Goal: Check status: Check status

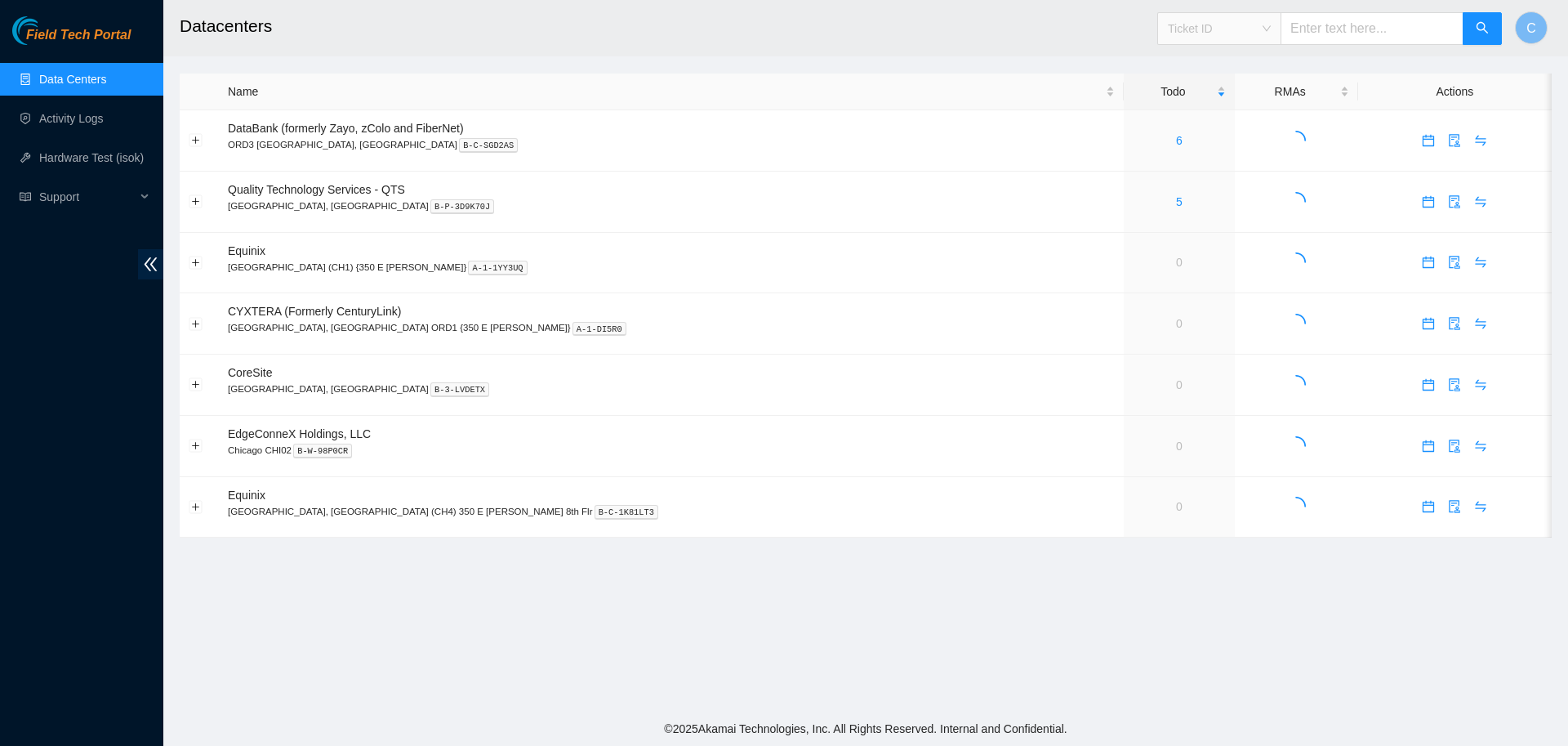
click at [1252, 31] on span "Ticket ID" at bounding box center [1220, 28] width 103 height 24
click at [1317, 23] on input "text" at bounding box center [1372, 28] width 183 height 33
paste input "B-W-11ZVC4T"
type input "B-W-11ZVC4T"
click at [1484, 30] on icon "search" at bounding box center [1483, 28] width 11 height 11
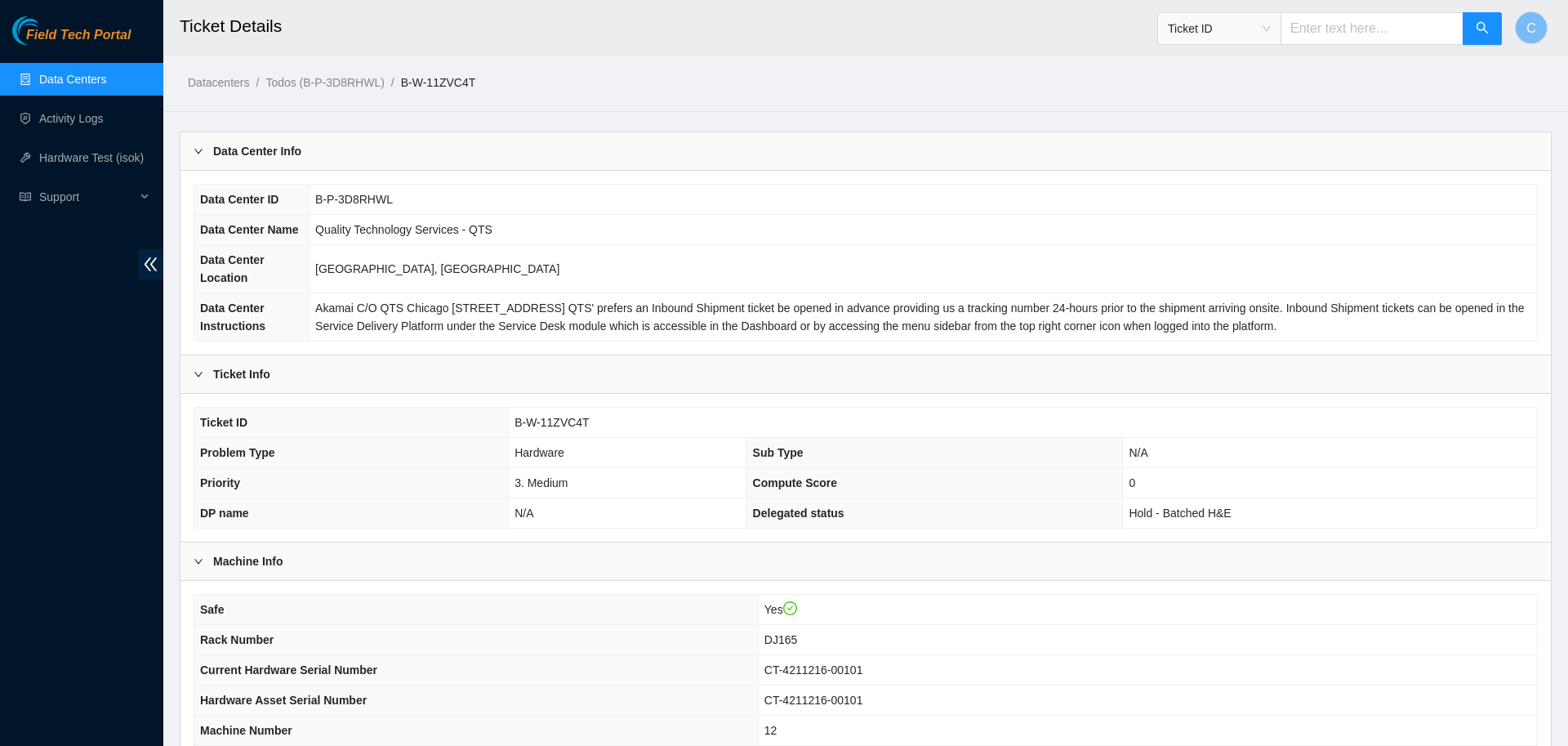
scroll to position [309, 0]
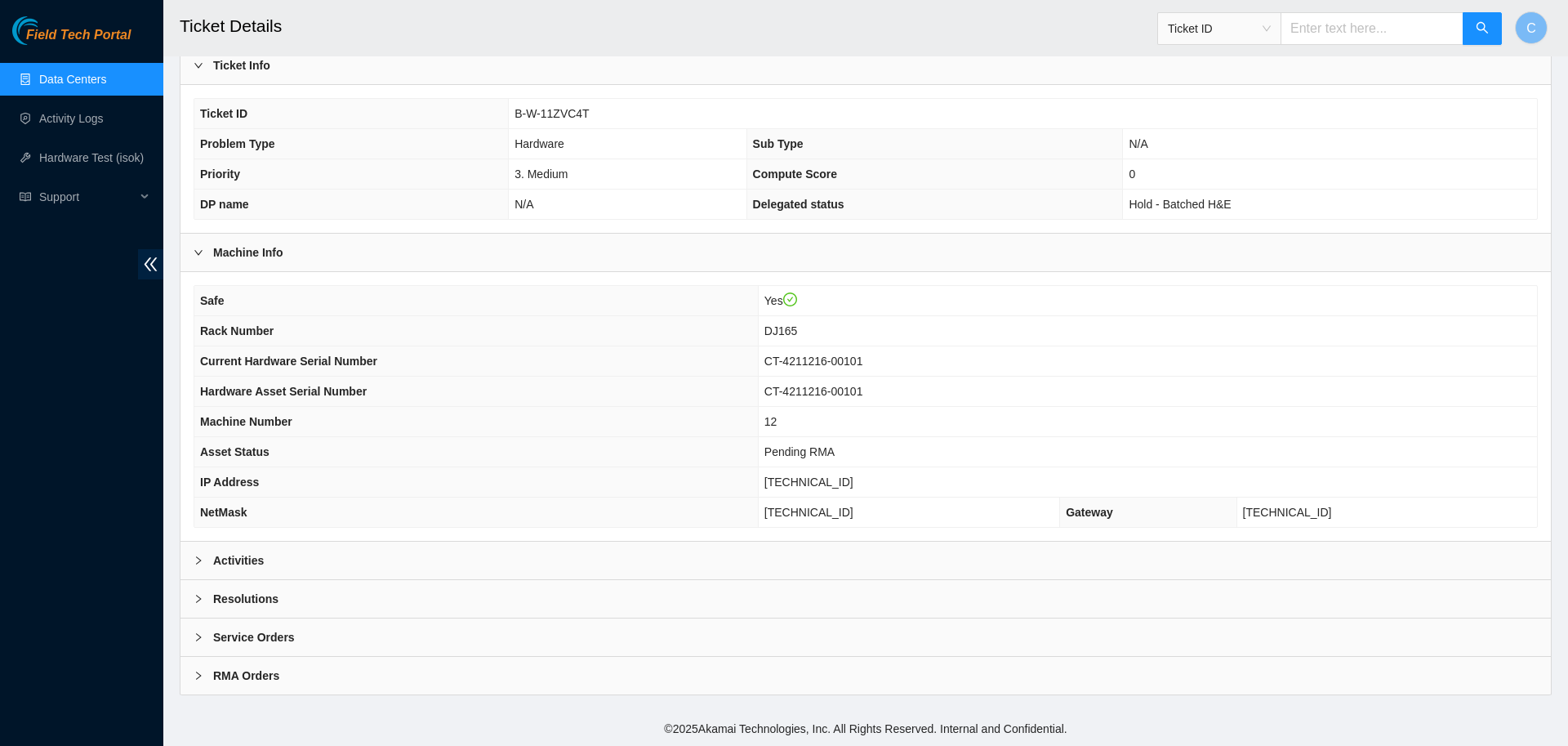
click at [291, 558] on div "Activities" at bounding box center [865, 560] width 1371 height 38
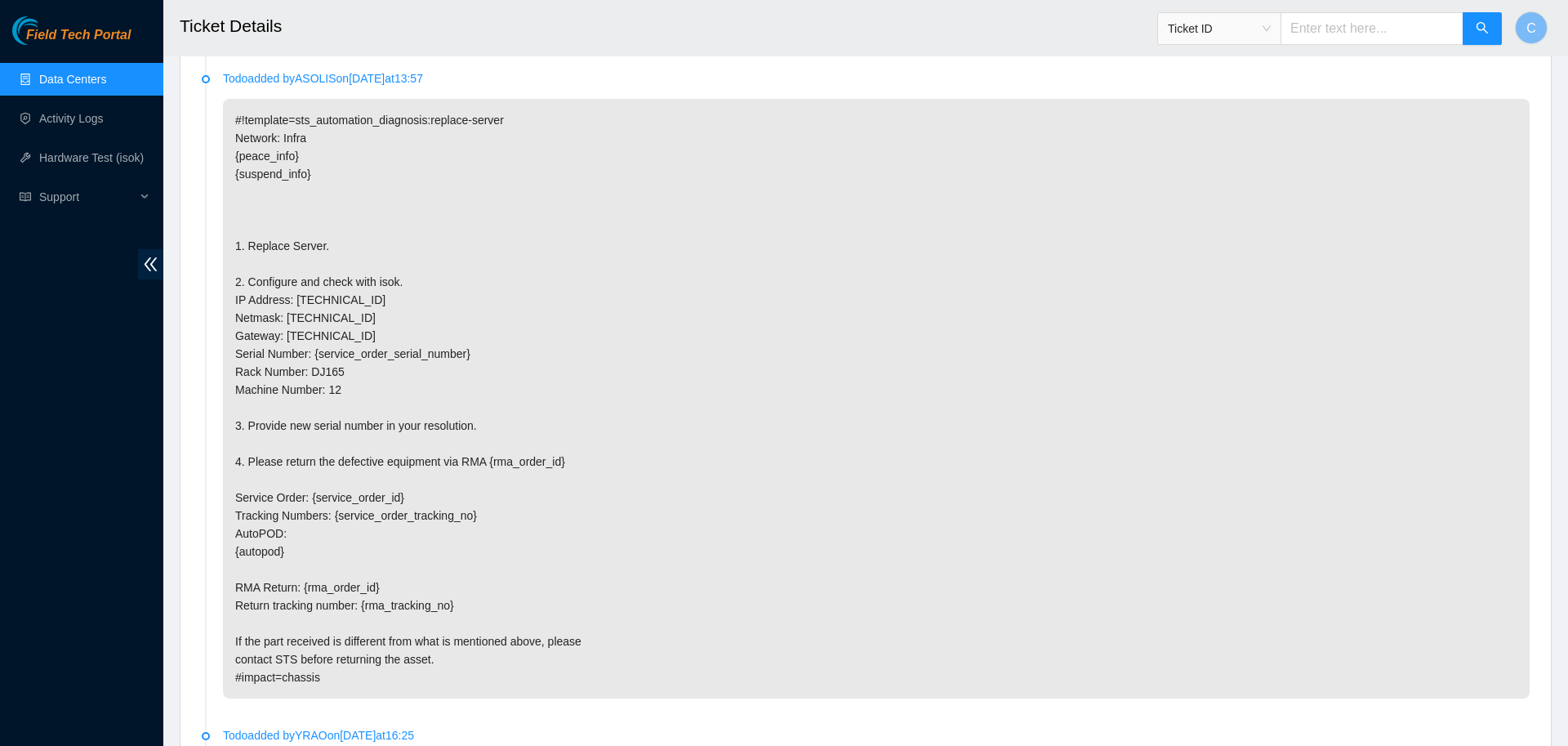
scroll to position [1403, 0]
